Goal: Complete application form

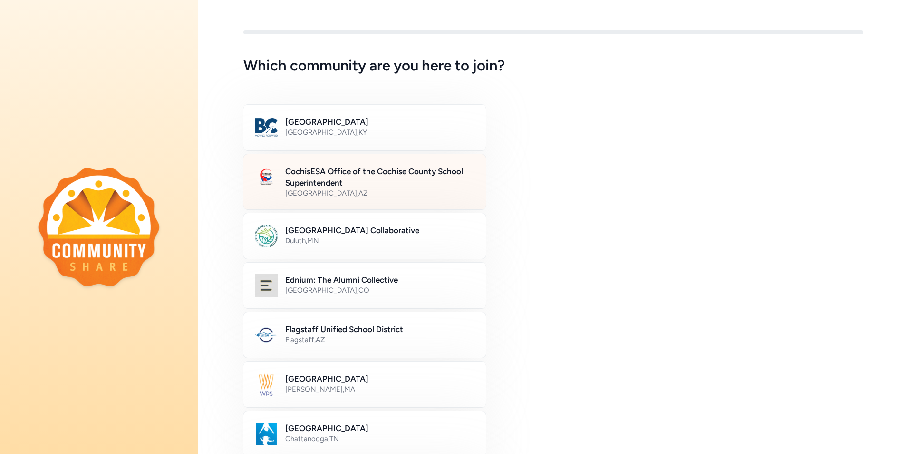
click at [356, 174] on h2 "CochisESA Office of the Cochise County School Superintendent" at bounding box center [379, 176] width 189 height 23
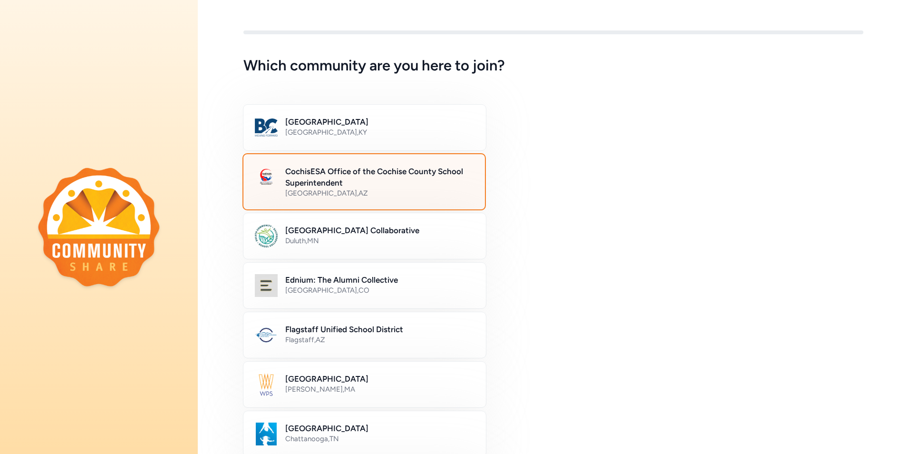
drag, startPoint x: 308, startPoint y: 163, endPoint x: 310, endPoint y: 170, distance: 7.3
click at [310, 170] on div "CochisESA Office of the Cochise County School Superintendent [GEOGRAPHIC_DATA] …" at bounding box center [363, 181] width 243 height 57
click at [310, 171] on h2 "CochisESA Office of the Cochise County School Superintendent" at bounding box center [379, 176] width 188 height 23
click at [299, 179] on h2 "CochisESA Office of the Cochise County School Superintendent" at bounding box center [379, 176] width 188 height 23
click at [300, 197] on div "[GEOGRAPHIC_DATA] , [GEOGRAPHIC_DATA]" at bounding box center [379, 193] width 188 height 10
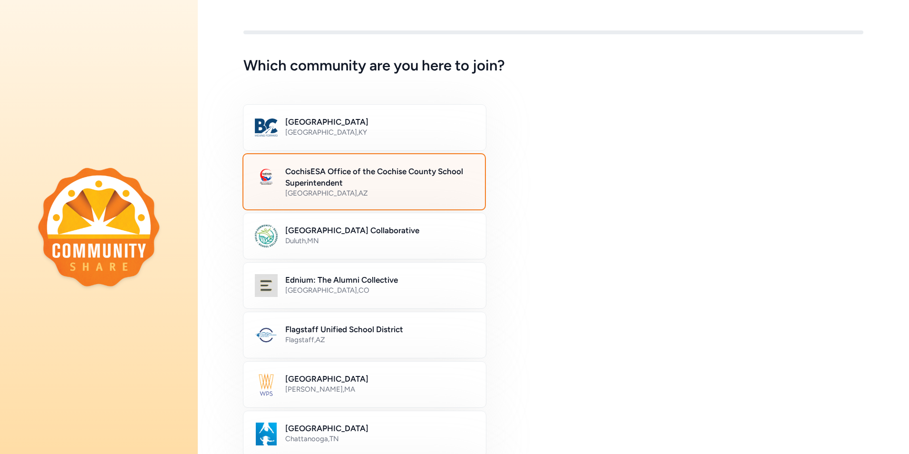
click at [261, 174] on img at bounding box center [266, 176] width 23 height 23
click at [385, 172] on h2 "CochisESA Office of the Cochise County School Superintendent" at bounding box center [379, 176] width 188 height 23
click at [386, 172] on h2 "CochisESA Office of the Cochise County School Superintendent" at bounding box center [379, 176] width 188 height 23
drag, startPoint x: 386, startPoint y: 172, endPoint x: 467, endPoint y: 212, distance: 90.6
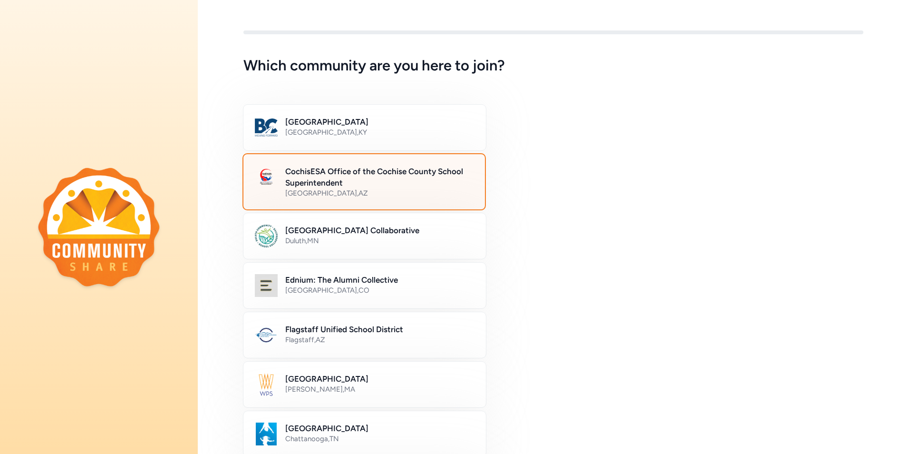
click at [467, 212] on div "[GEOGRAPHIC_DATA] [GEOGRAPHIC_DATA] , [GEOGRAPHIC_DATA] CochisESA Office of the…" at bounding box center [553, 429] width 620 height 649
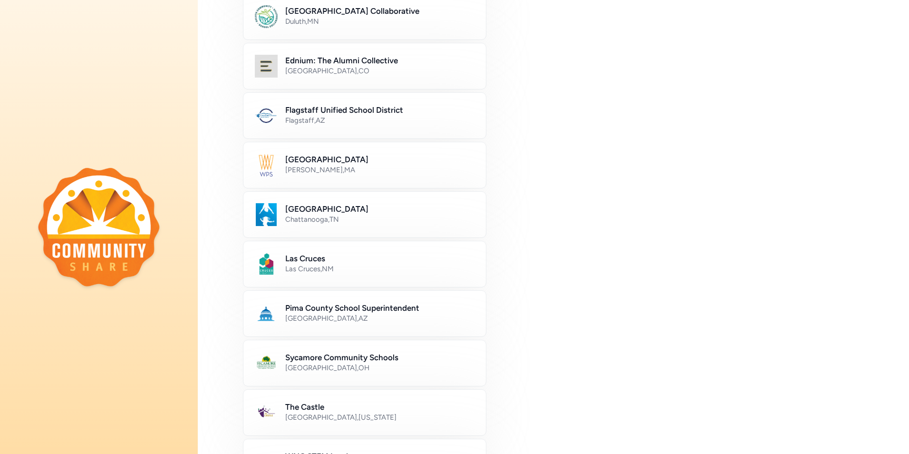
scroll to position [463, 0]
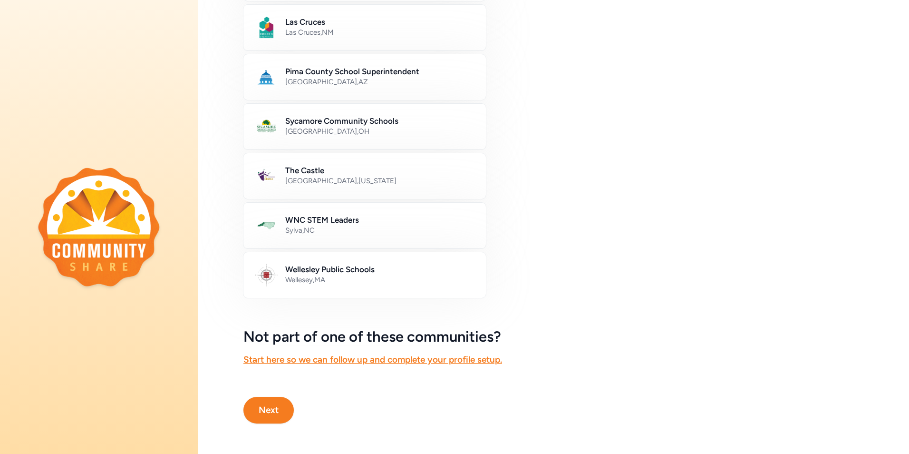
click at [278, 407] on button "Next" at bounding box center [268, 410] width 50 height 27
